Goal: Find specific page/section: Find specific page/section

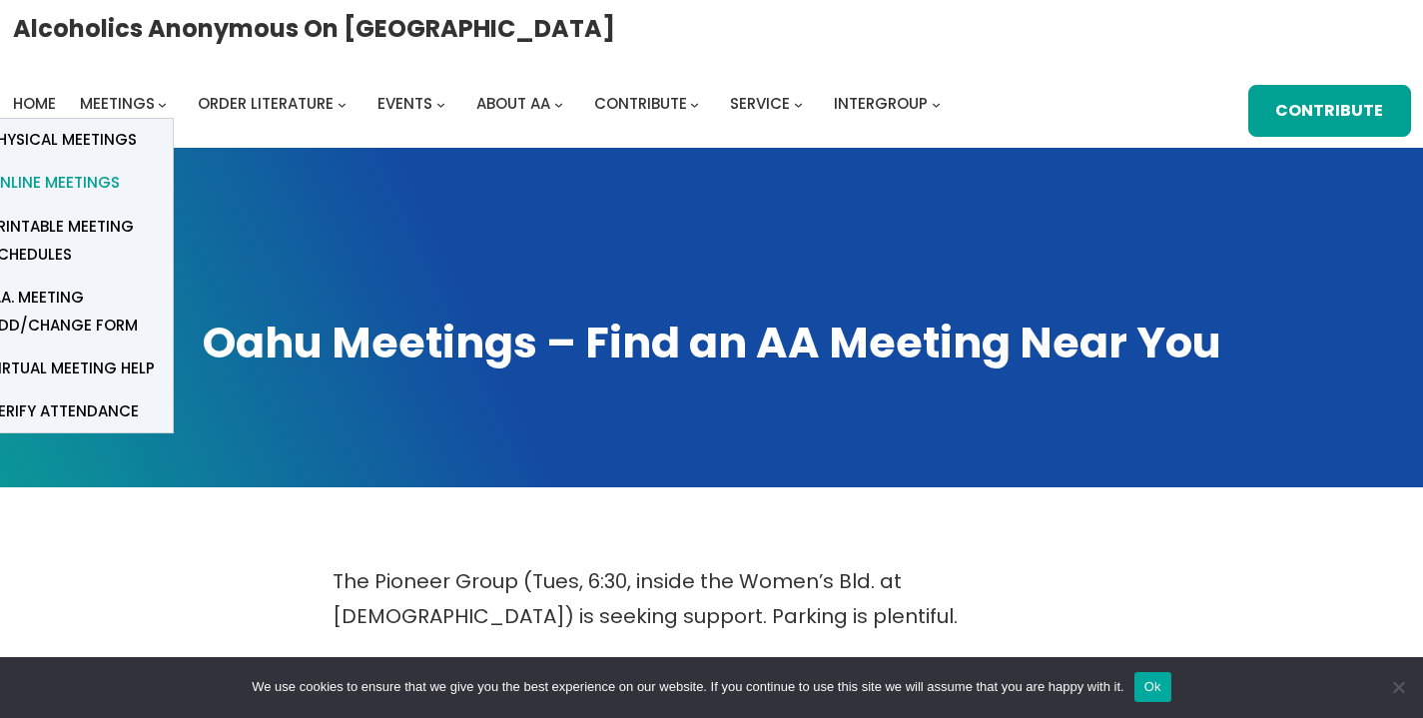
click at [120, 169] on span "Online Meetings" at bounding box center [54, 183] width 132 height 28
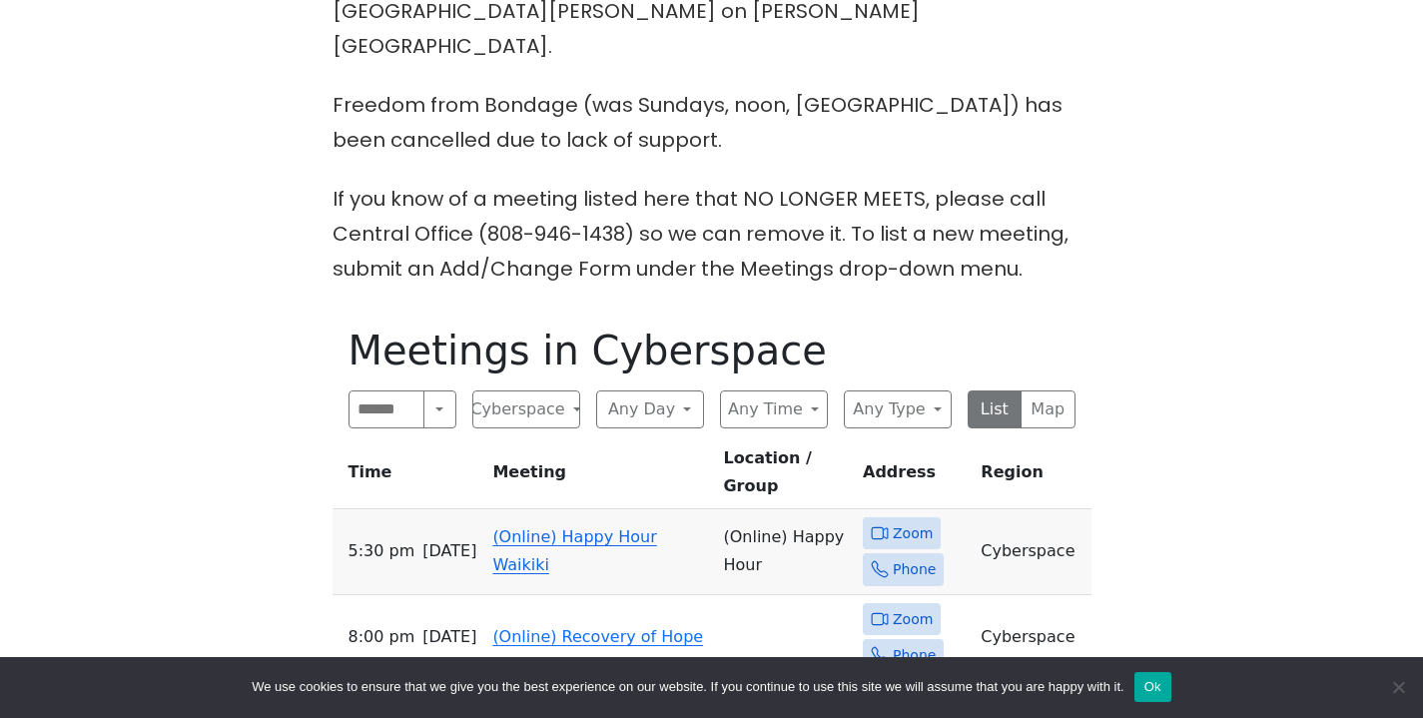
scroll to position [717, 0]
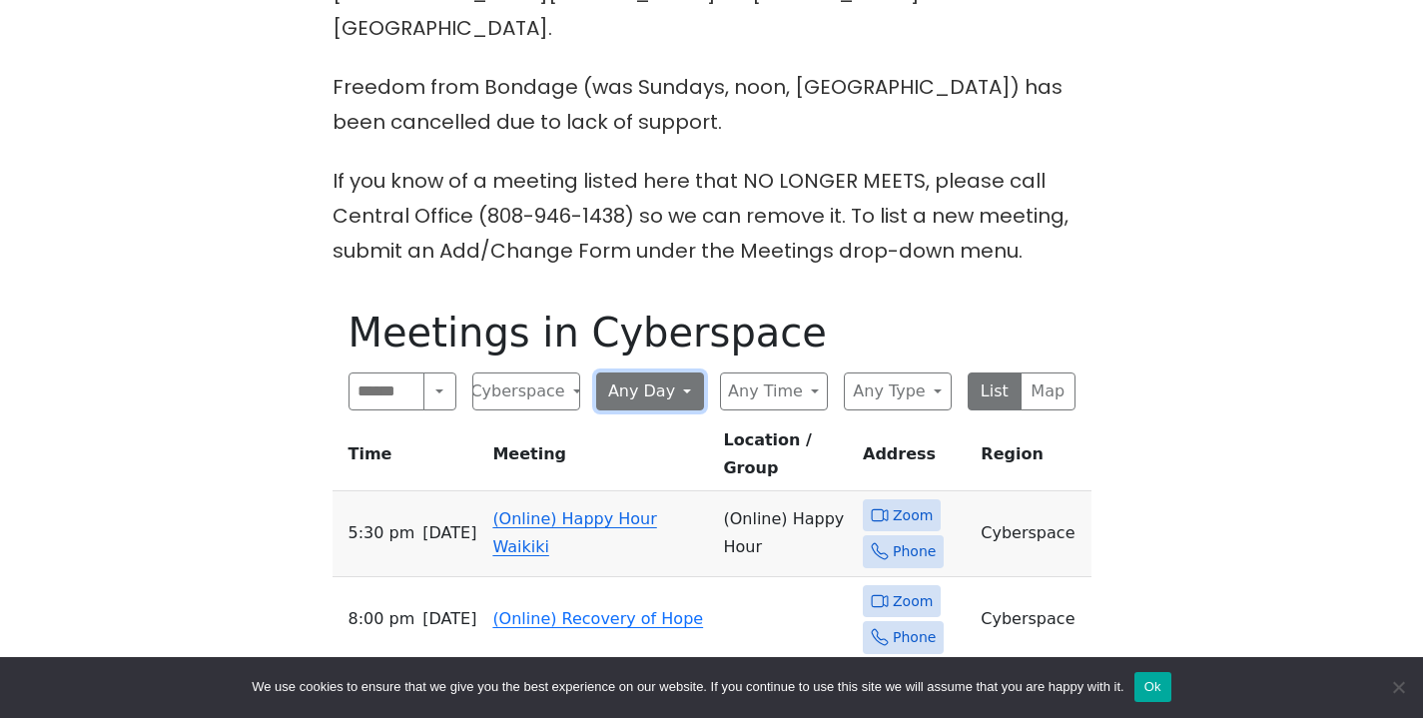
click at [690, 372] on button "Any Day" at bounding box center [650, 391] width 108 height 38
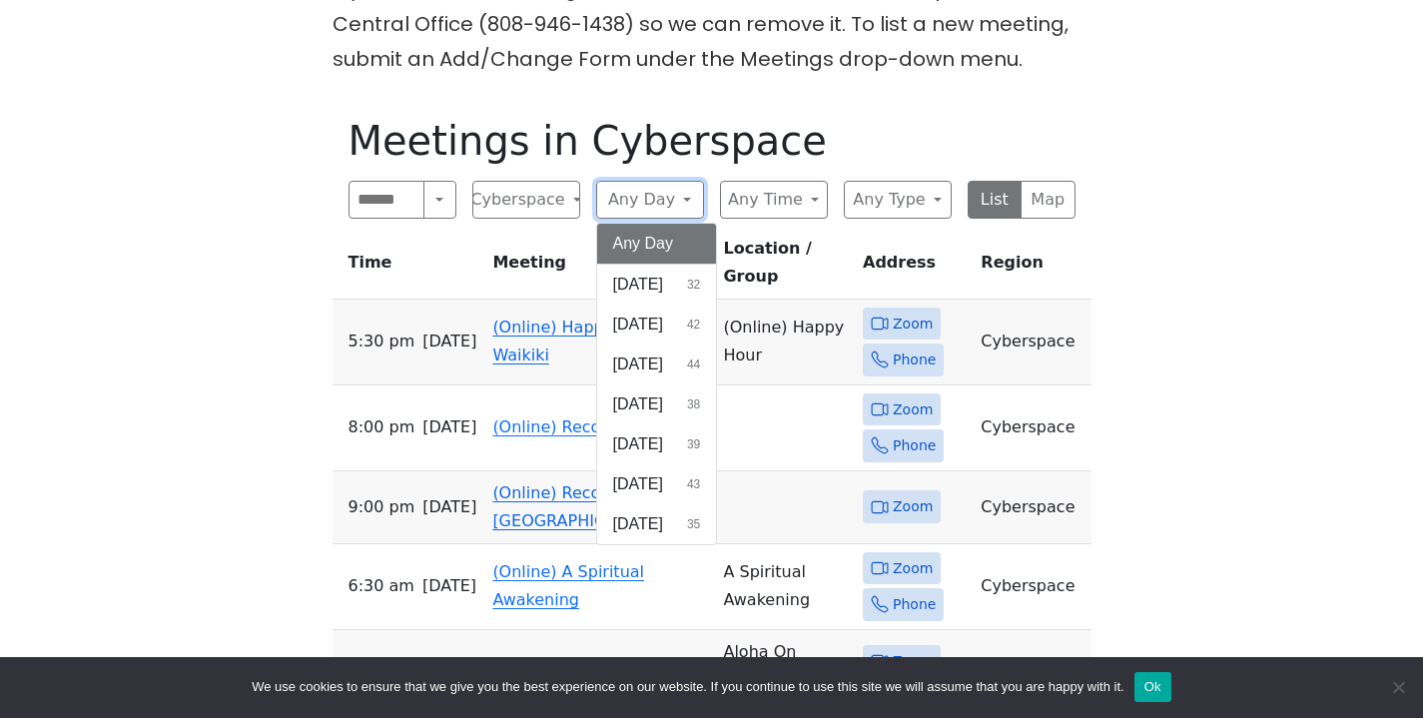
scroll to position [918, 0]
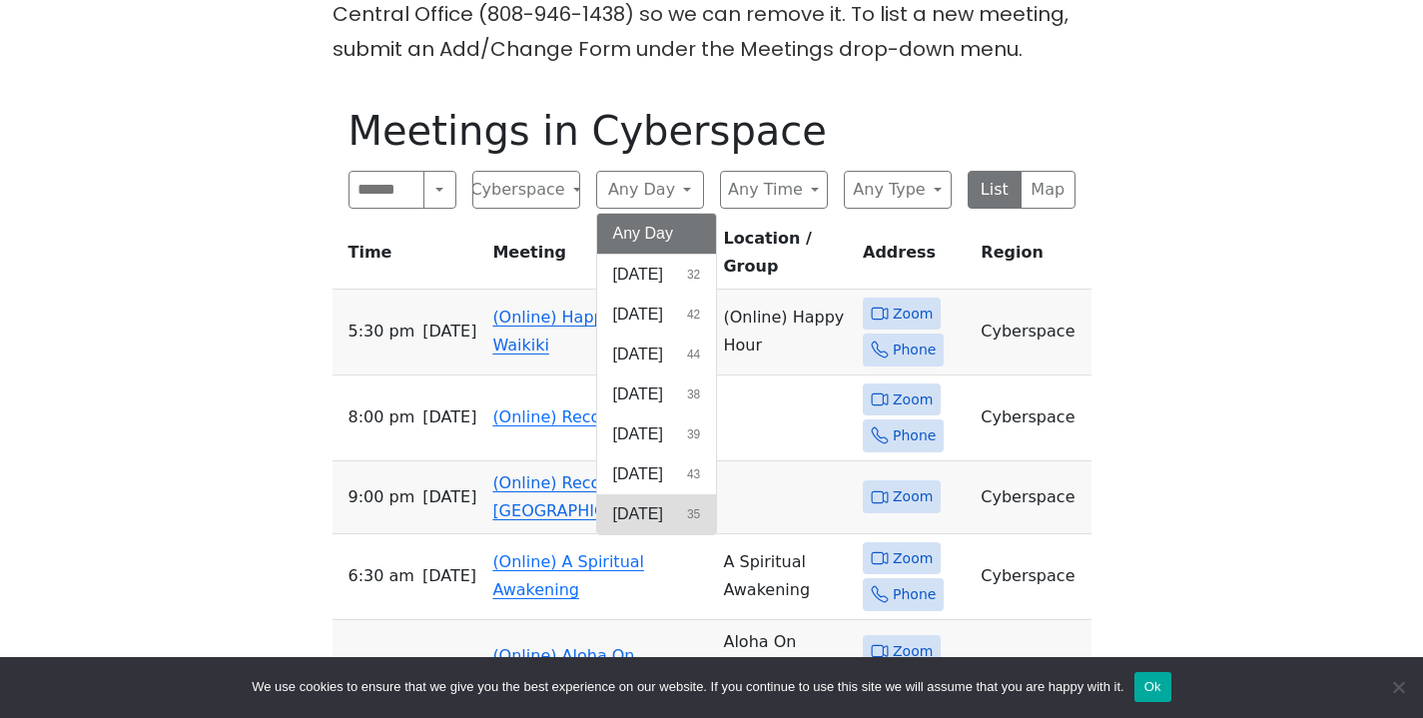
click at [648, 502] on span "[DATE]" at bounding box center [638, 514] width 50 height 24
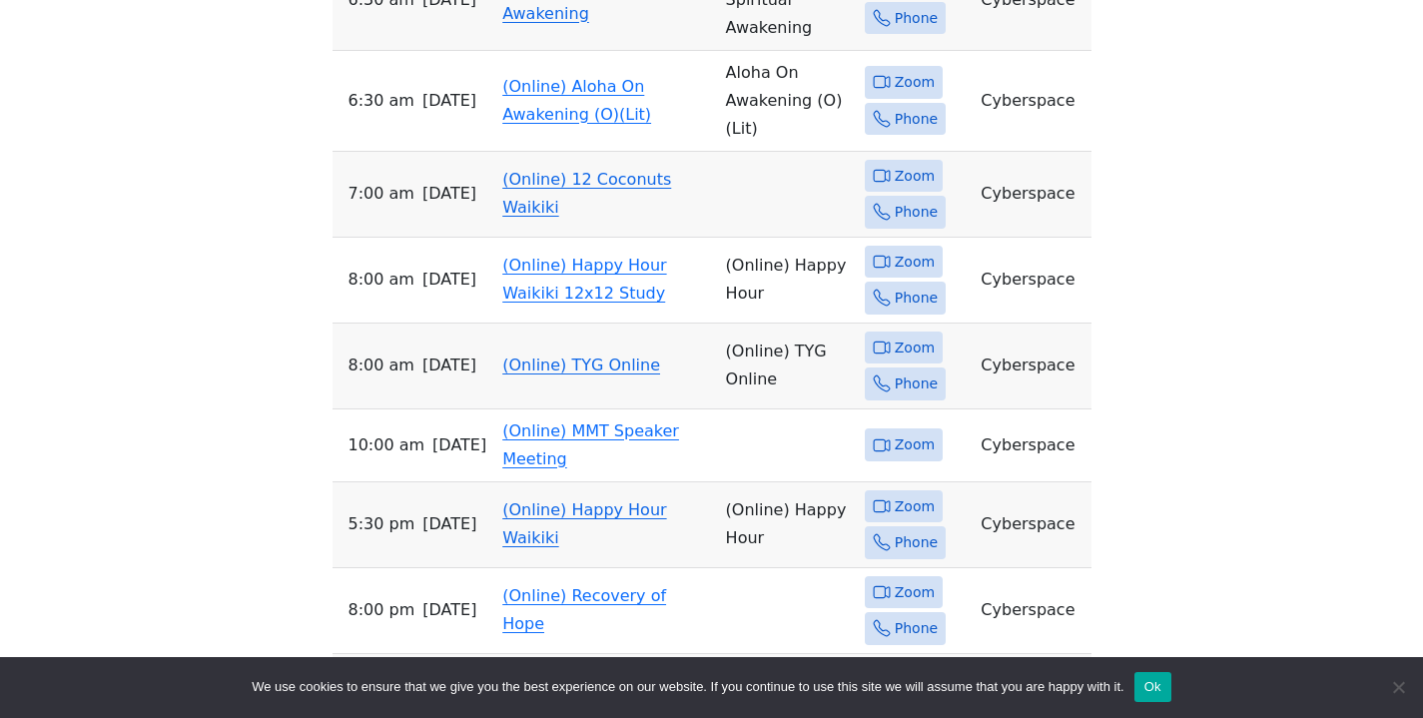
scroll to position [1381, 0]
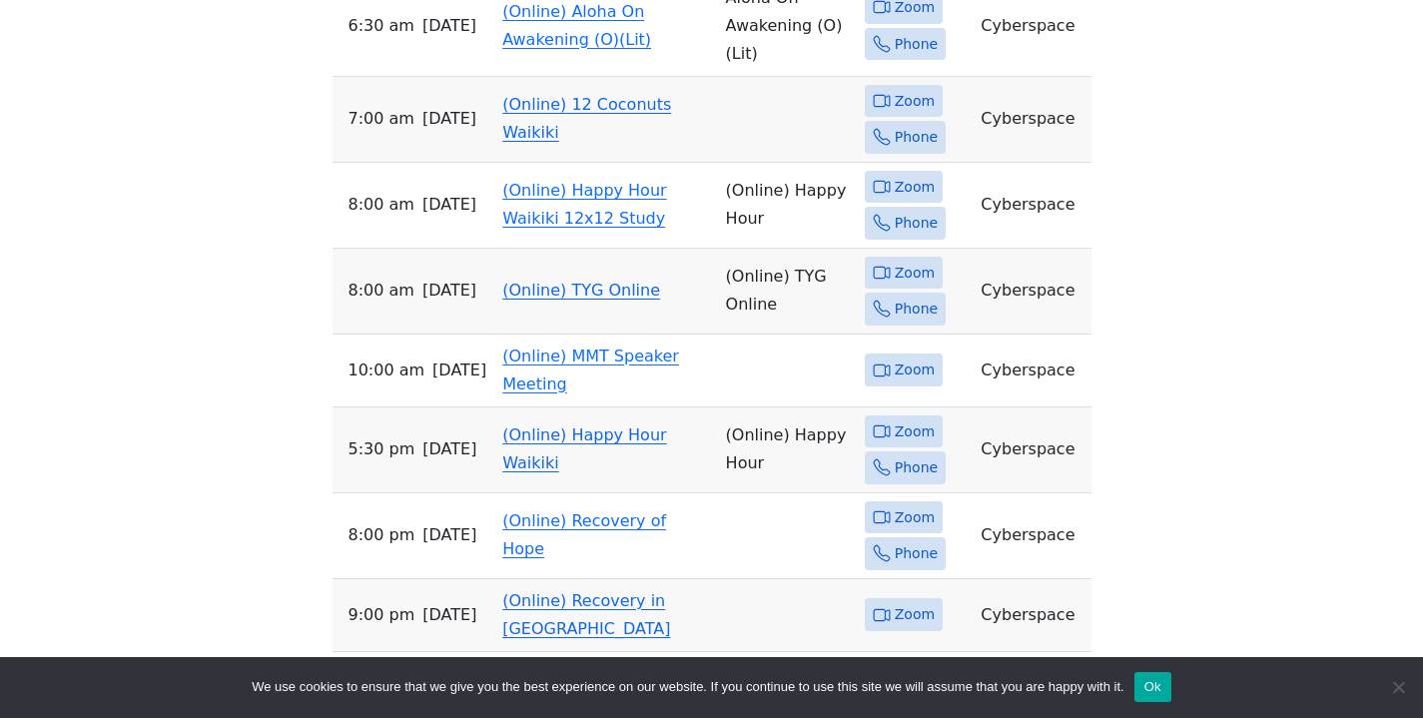
click at [1165, 684] on button "Ok" at bounding box center [1152, 687] width 37 height 30
